Goal: Navigation & Orientation: Find specific page/section

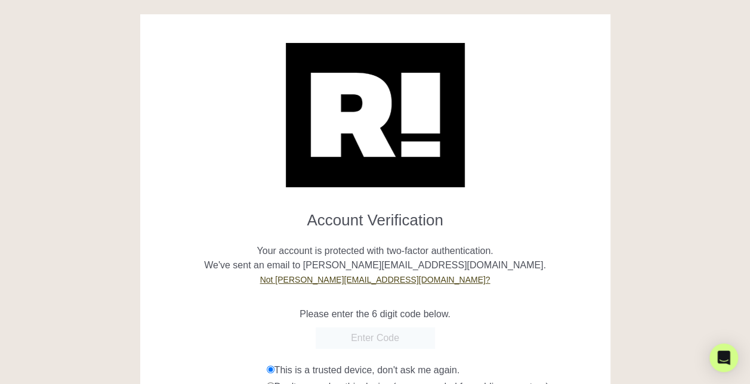
click at [368, 336] on input "text" at bounding box center [375, 337] width 119 height 21
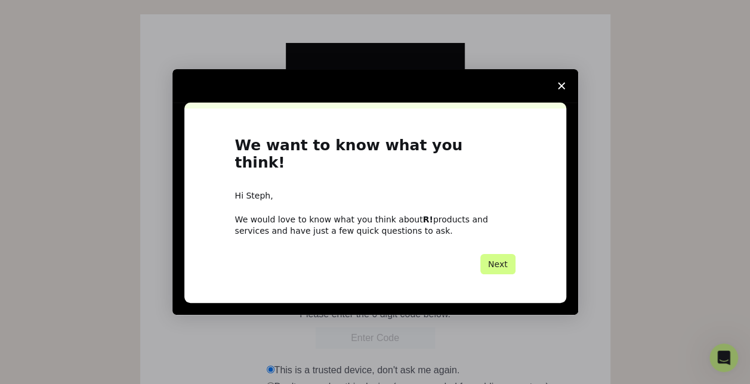
click at [562, 89] on polygon "Close survey" at bounding box center [561, 85] width 7 height 7
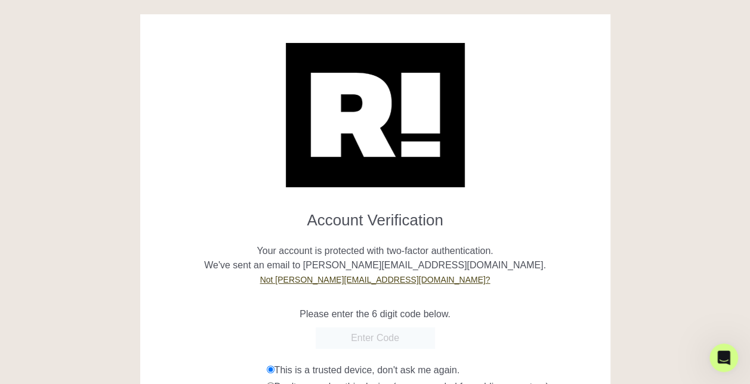
click at [367, 339] on input "text" at bounding box center [375, 337] width 119 height 21
click at [367, 339] on input "461138" at bounding box center [375, 337] width 119 height 21
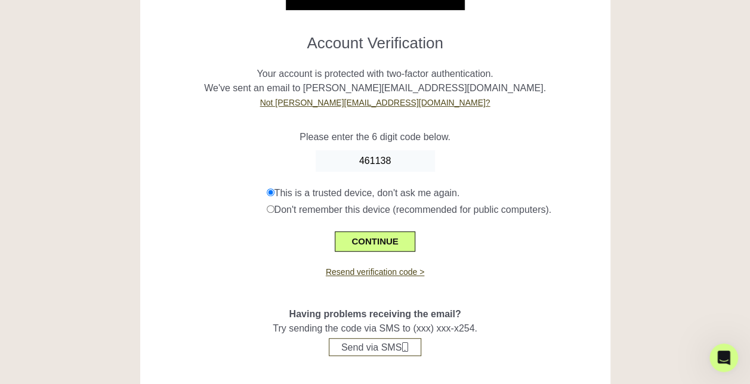
scroll to position [178, 0]
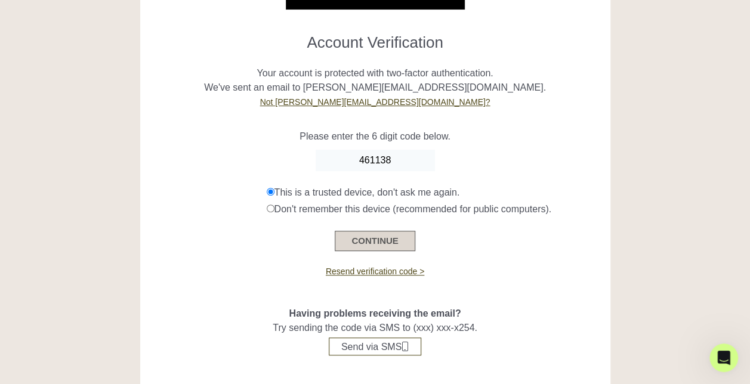
type input "461138"
click at [386, 240] on button "CONTINUE" at bounding box center [375, 241] width 80 height 20
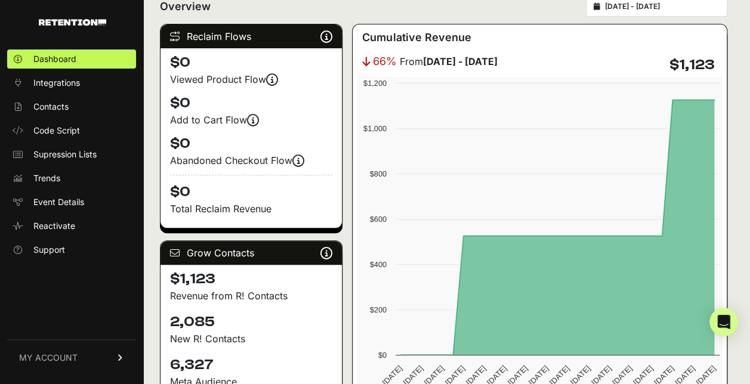
scroll to position [166, 0]
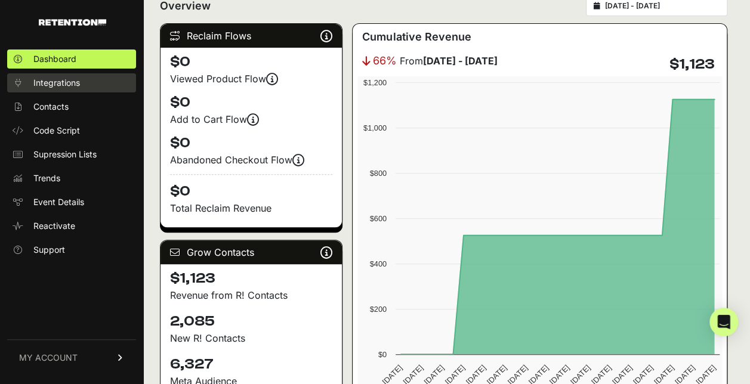
click at [74, 86] on span "Integrations" at bounding box center [56, 83] width 47 height 12
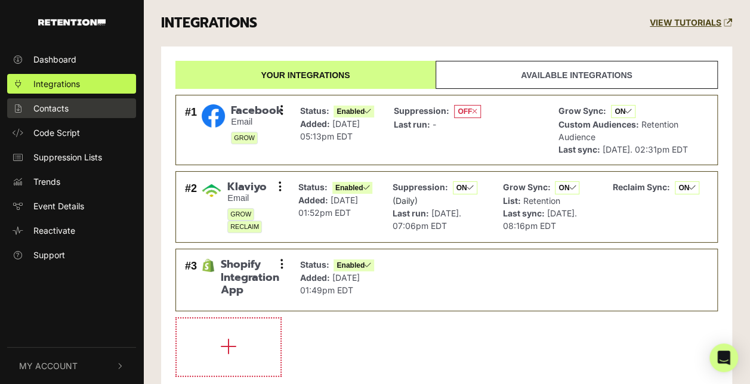
click at [63, 106] on span "Contacts" at bounding box center [50, 108] width 35 height 13
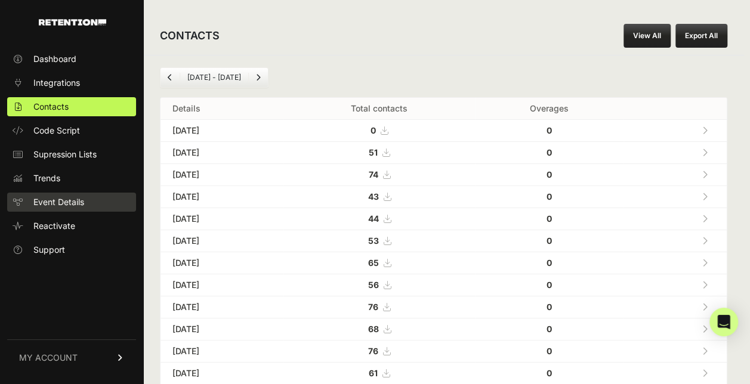
click at [56, 201] on span "Event Details" at bounding box center [58, 202] width 51 height 12
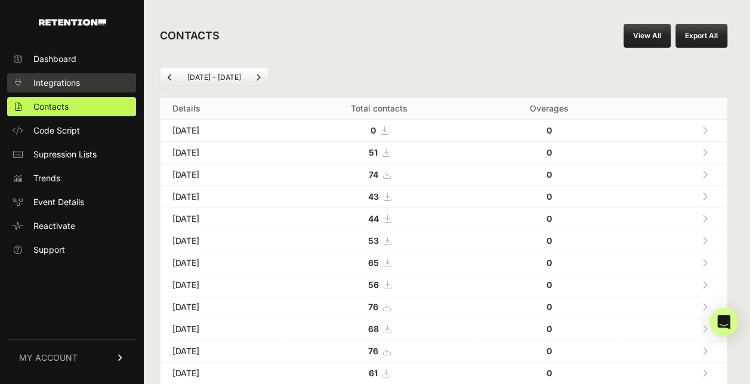
click at [68, 79] on span "Integrations" at bounding box center [56, 83] width 47 height 12
